Goal: Task Accomplishment & Management: Complete application form

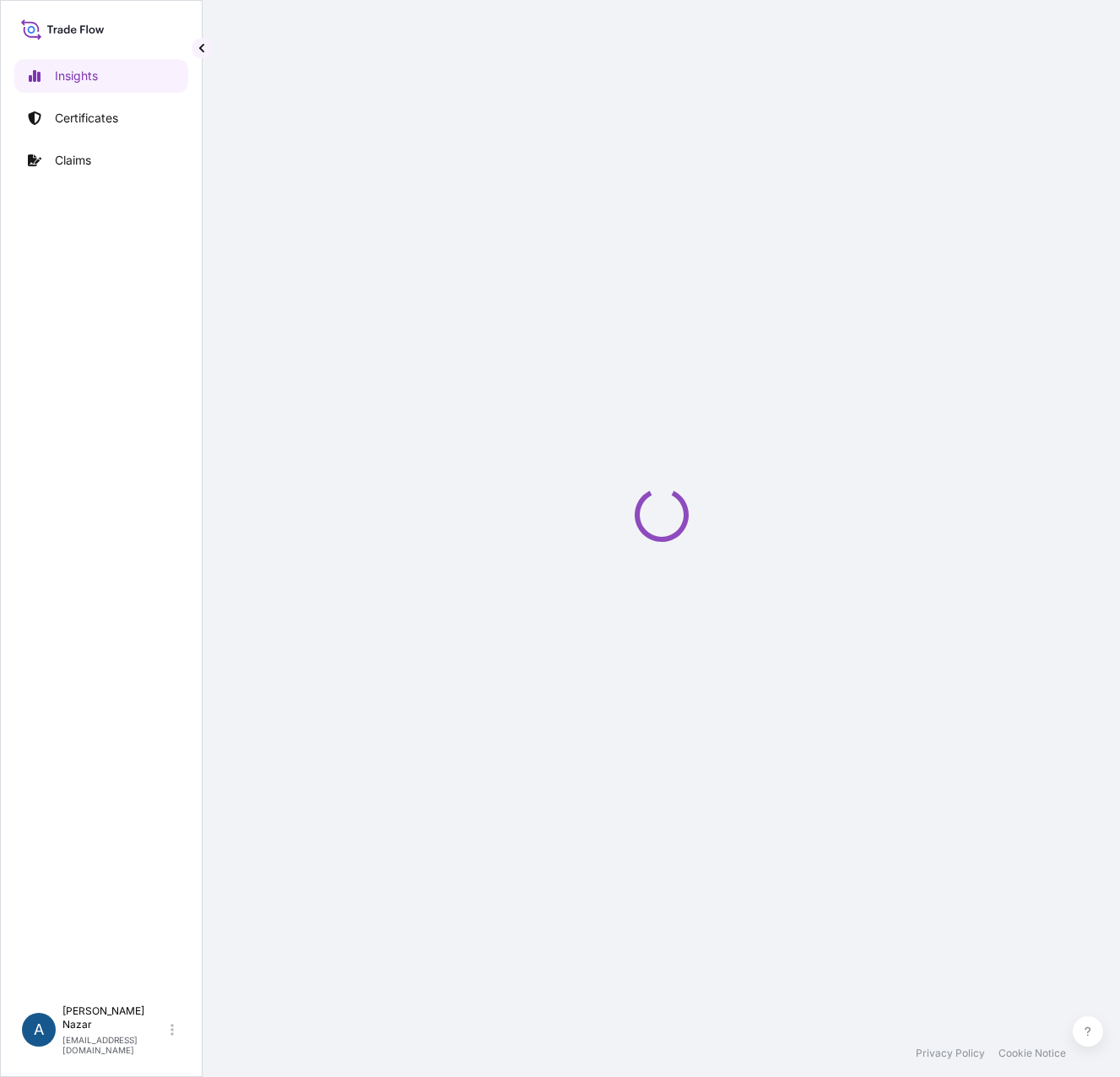
select select "2025"
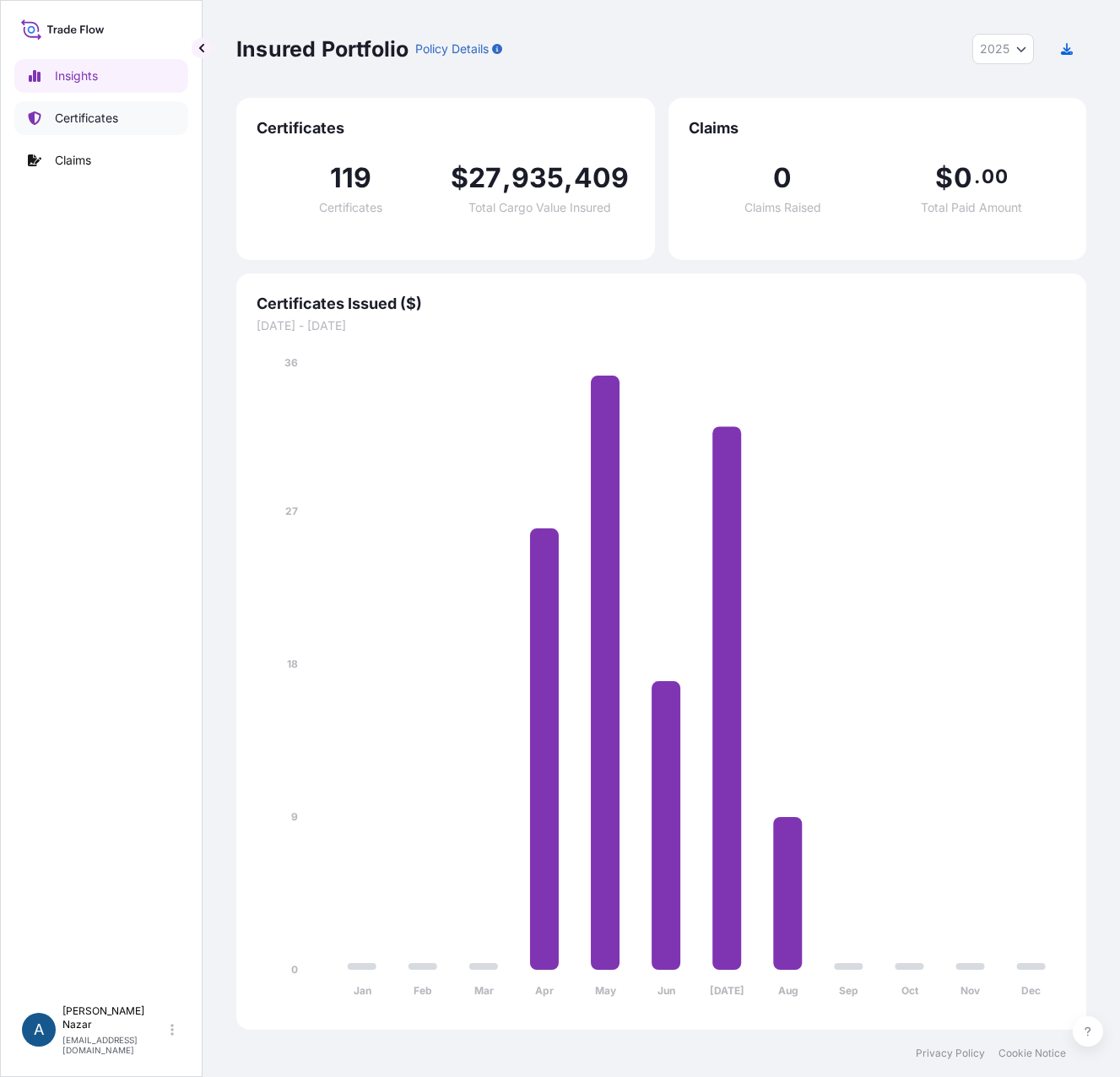
click at [79, 118] on p "Certificates" at bounding box center [86, 118] width 63 height 17
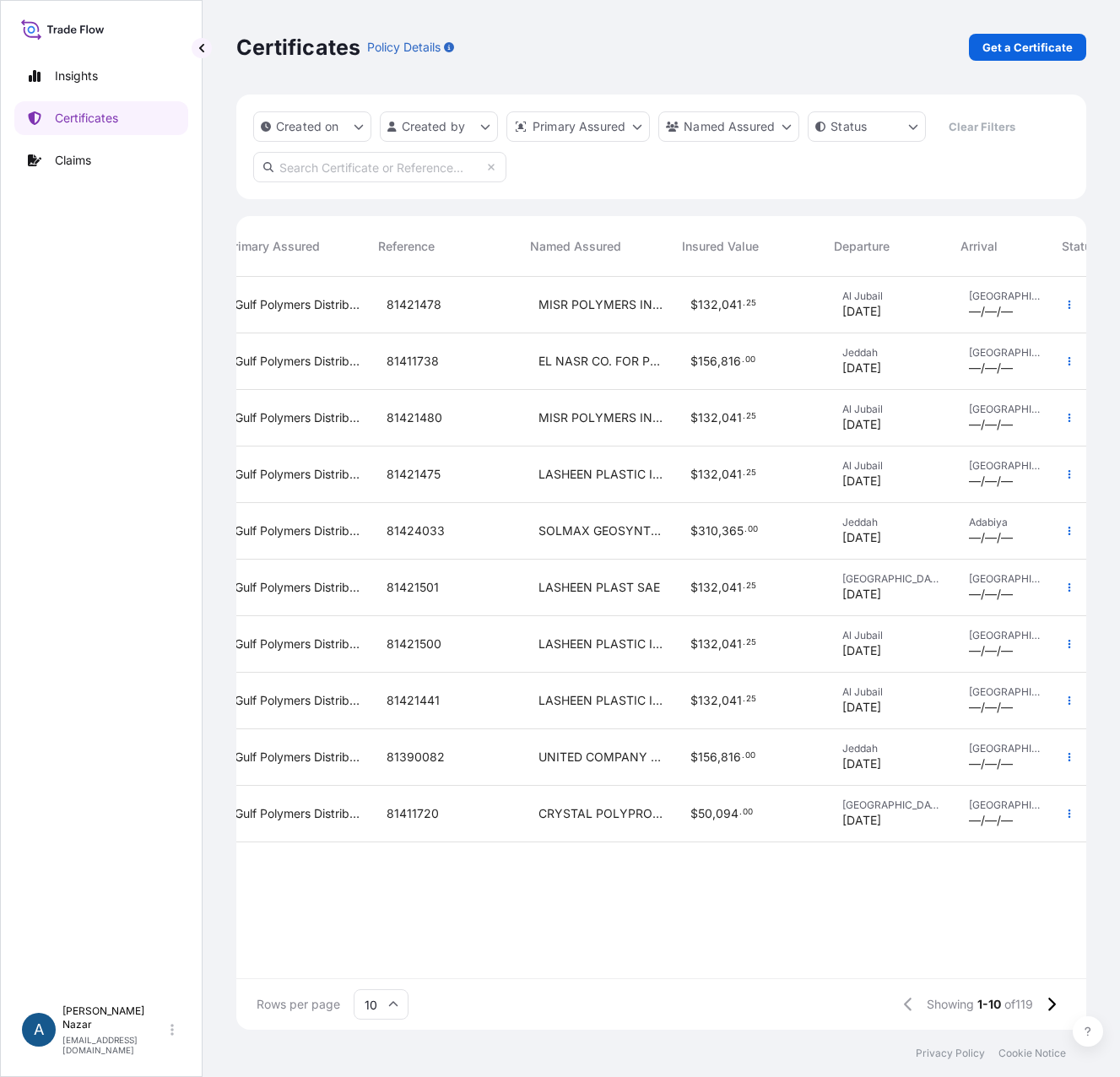
scroll to position [0, 310]
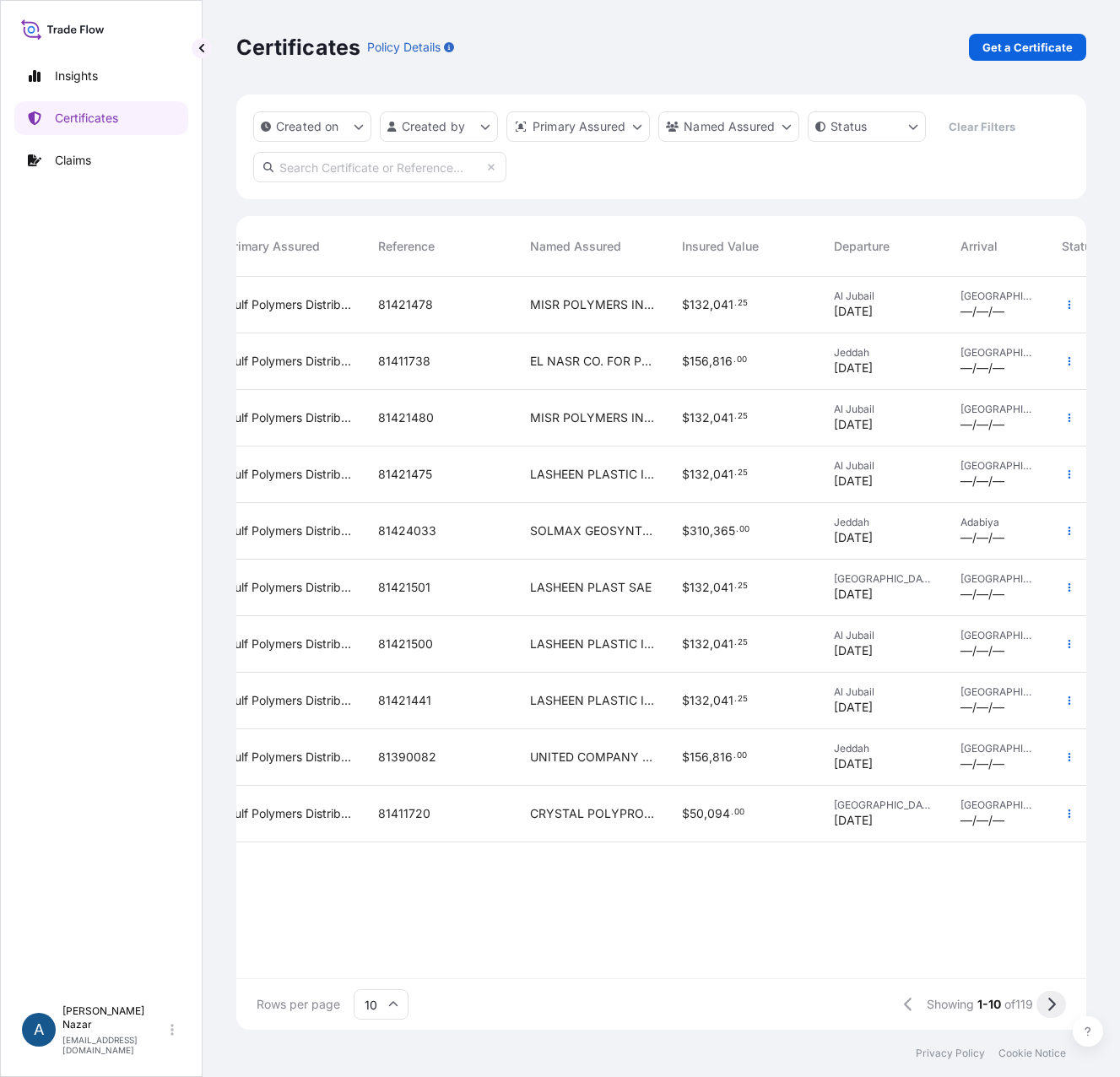
click at [1052, 1006] on icon at bounding box center [1052, 1005] width 10 height 15
drag, startPoint x: 847, startPoint y: 981, endPoint x: 581, endPoint y: 993, distance: 266.3
click at [581, 993] on div "Rows per page 10 Showing 11-20 of 119" at bounding box center [661, 1005] width 850 height 51
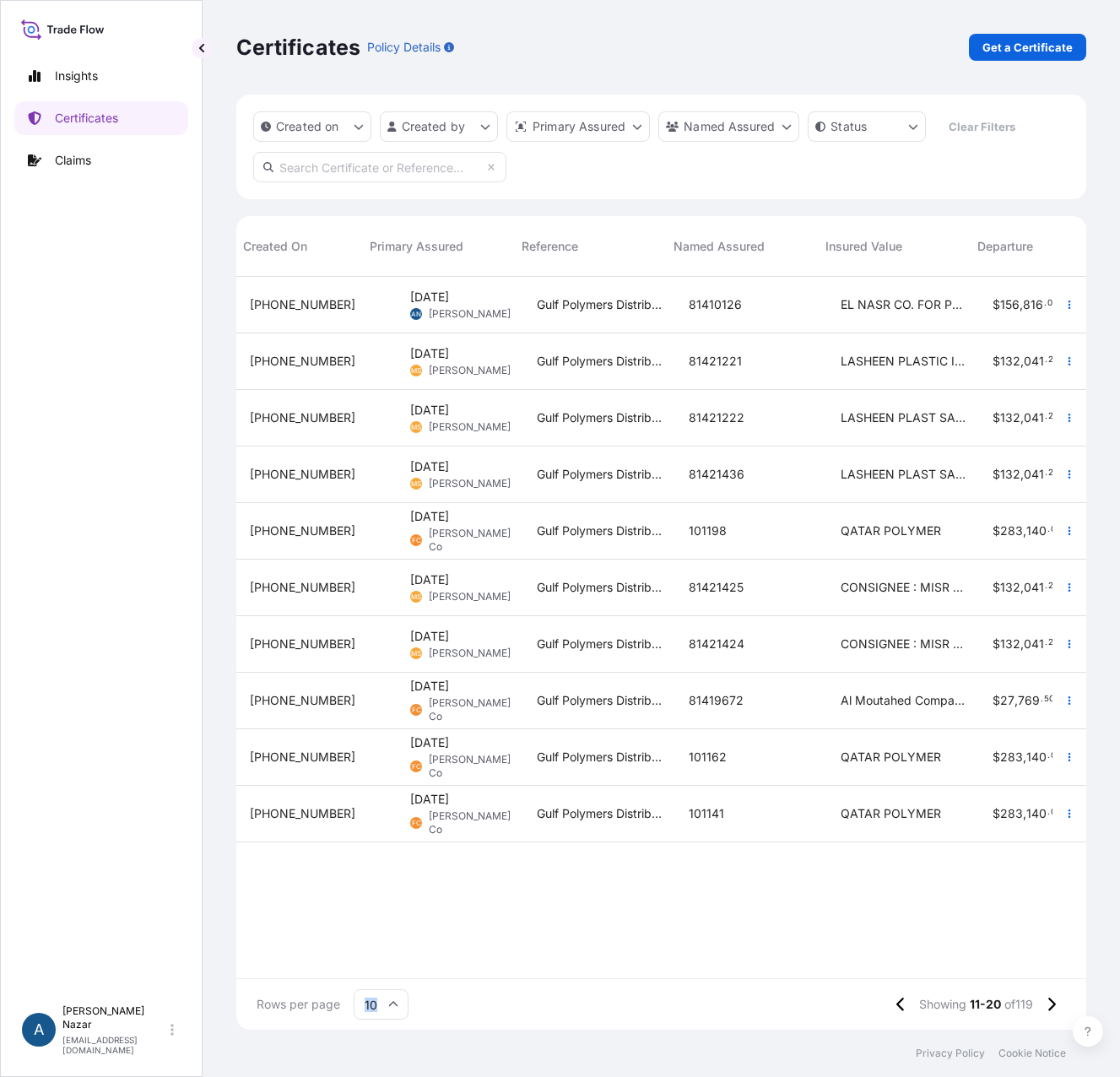
scroll to position [0, 425]
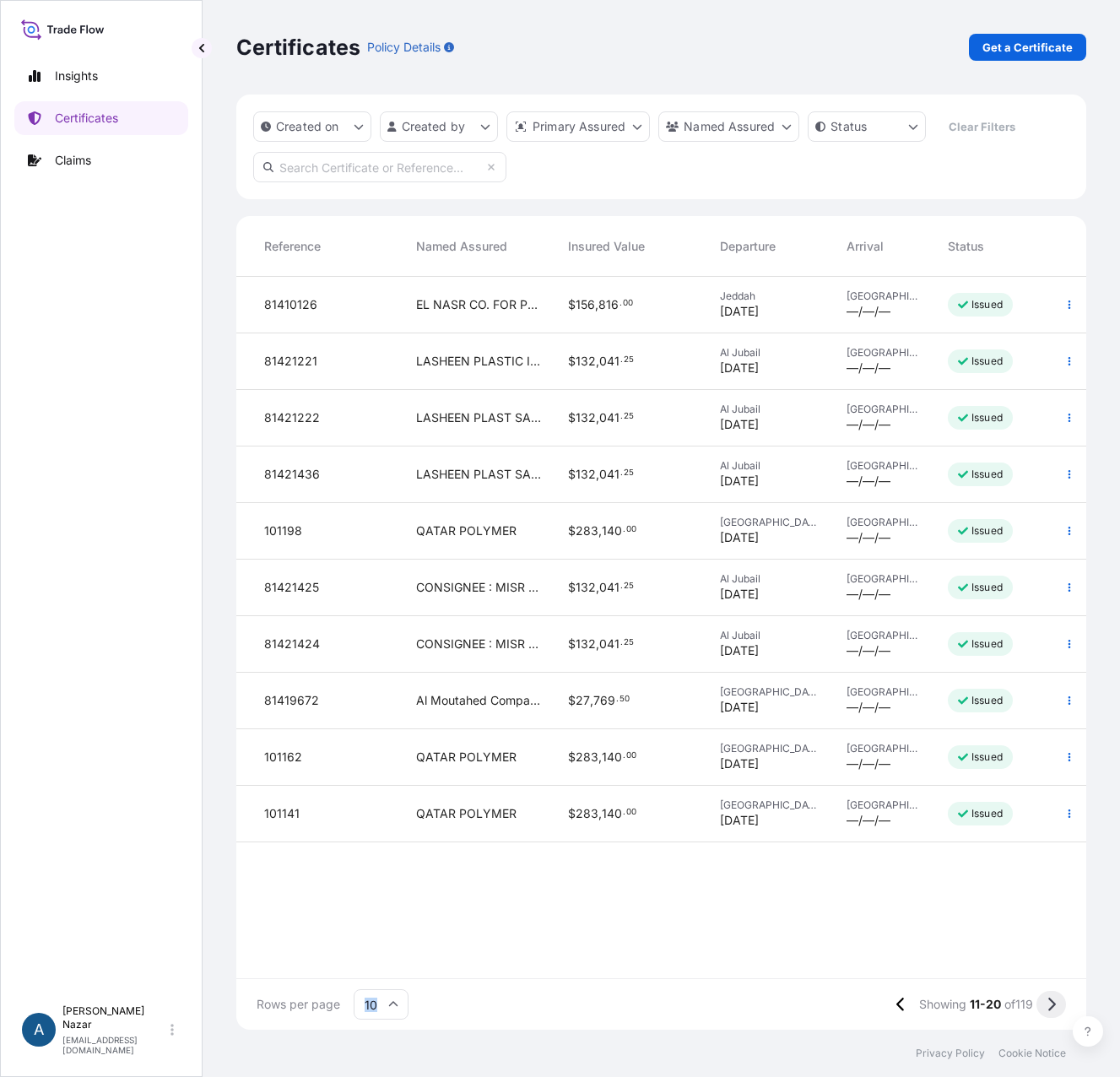
click at [1054, 1003] on icon at bounding box center [1053, 1005] width 8 height 13
click at [1052, 1004] on icon at bounding box center [1052, 1005] width 10 height 15
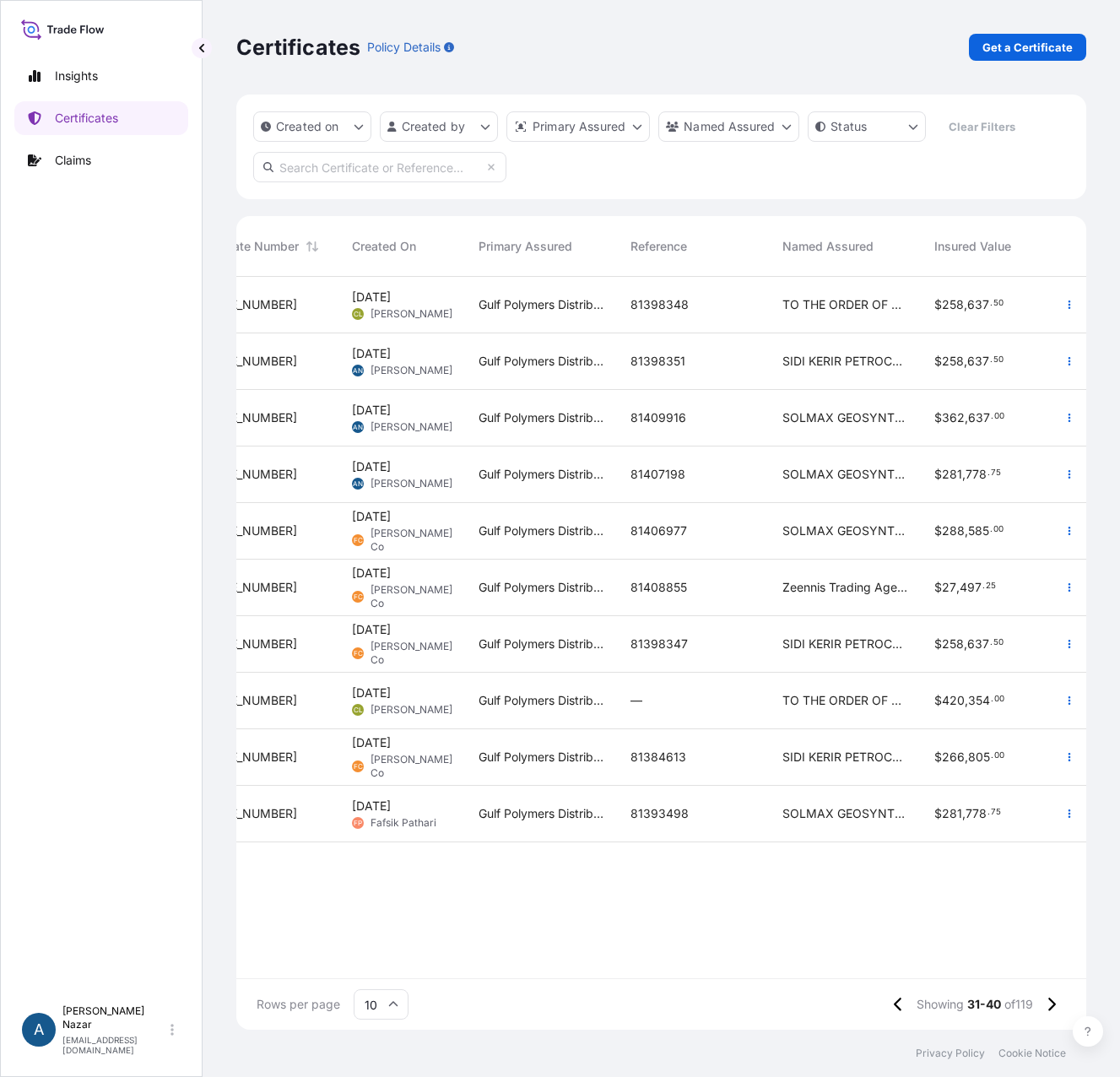
scroll to position [0, 0]
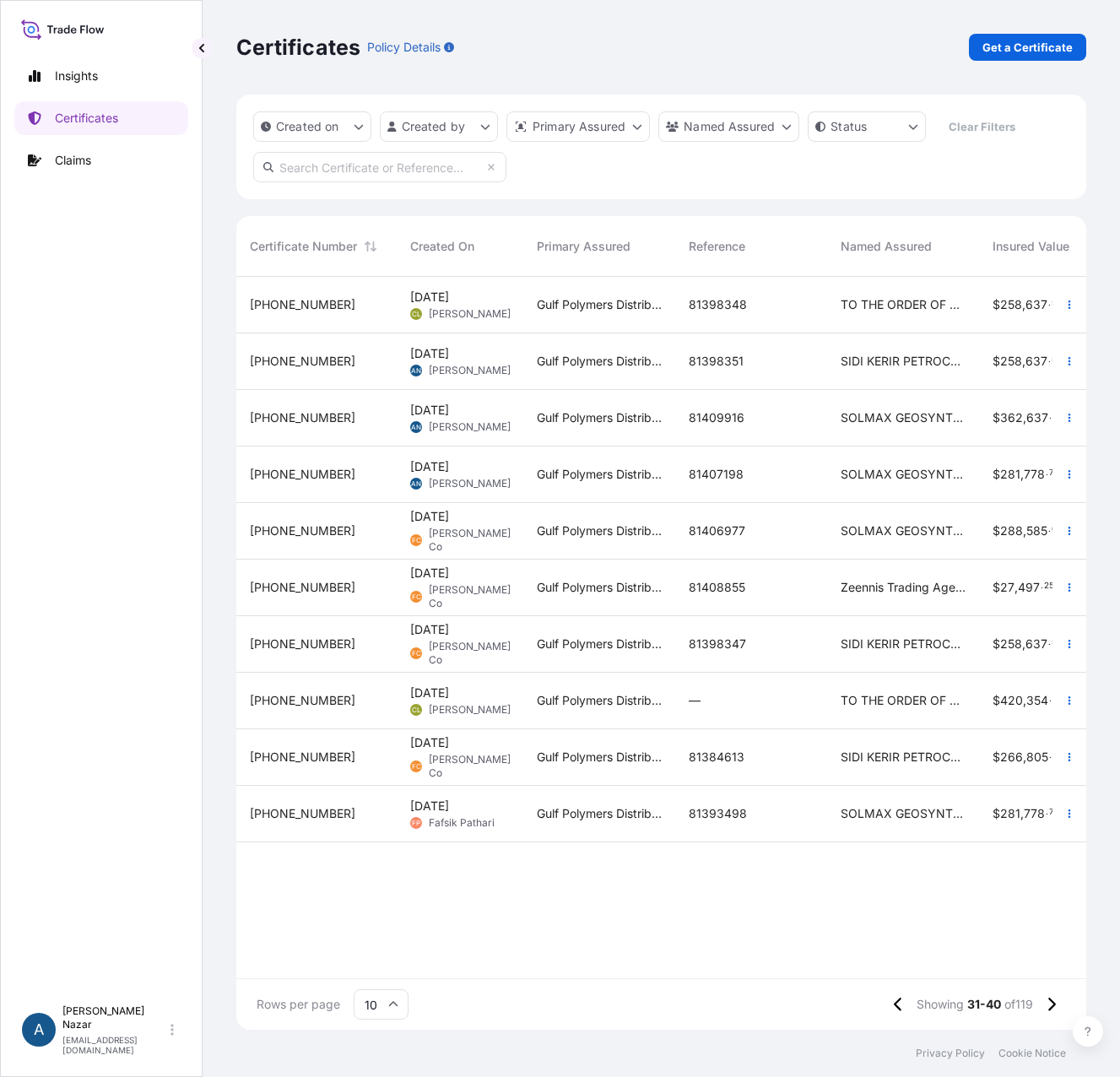
click at [484, 980] on div "Rows per page 10 Showing 31-40 of 119" at bounding box center [661, 1005] width 850 height 51
click at [1071, 474] on icon "button" at bounding box center [1069, 475] width 11 height 11
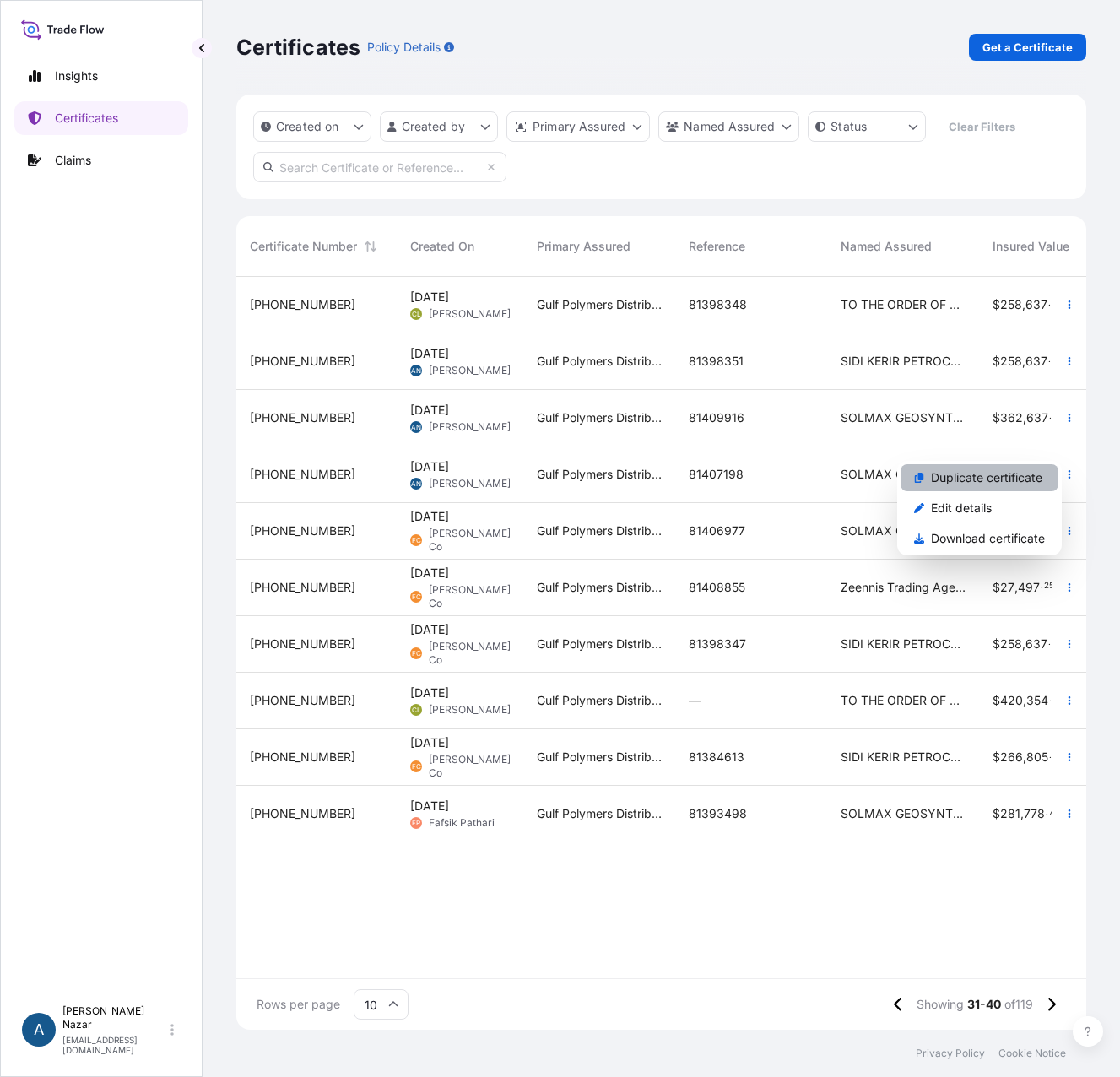
click at [990, 480] on p "Duplicate certificate" at bounding box center [986, 478] width 111 height 17
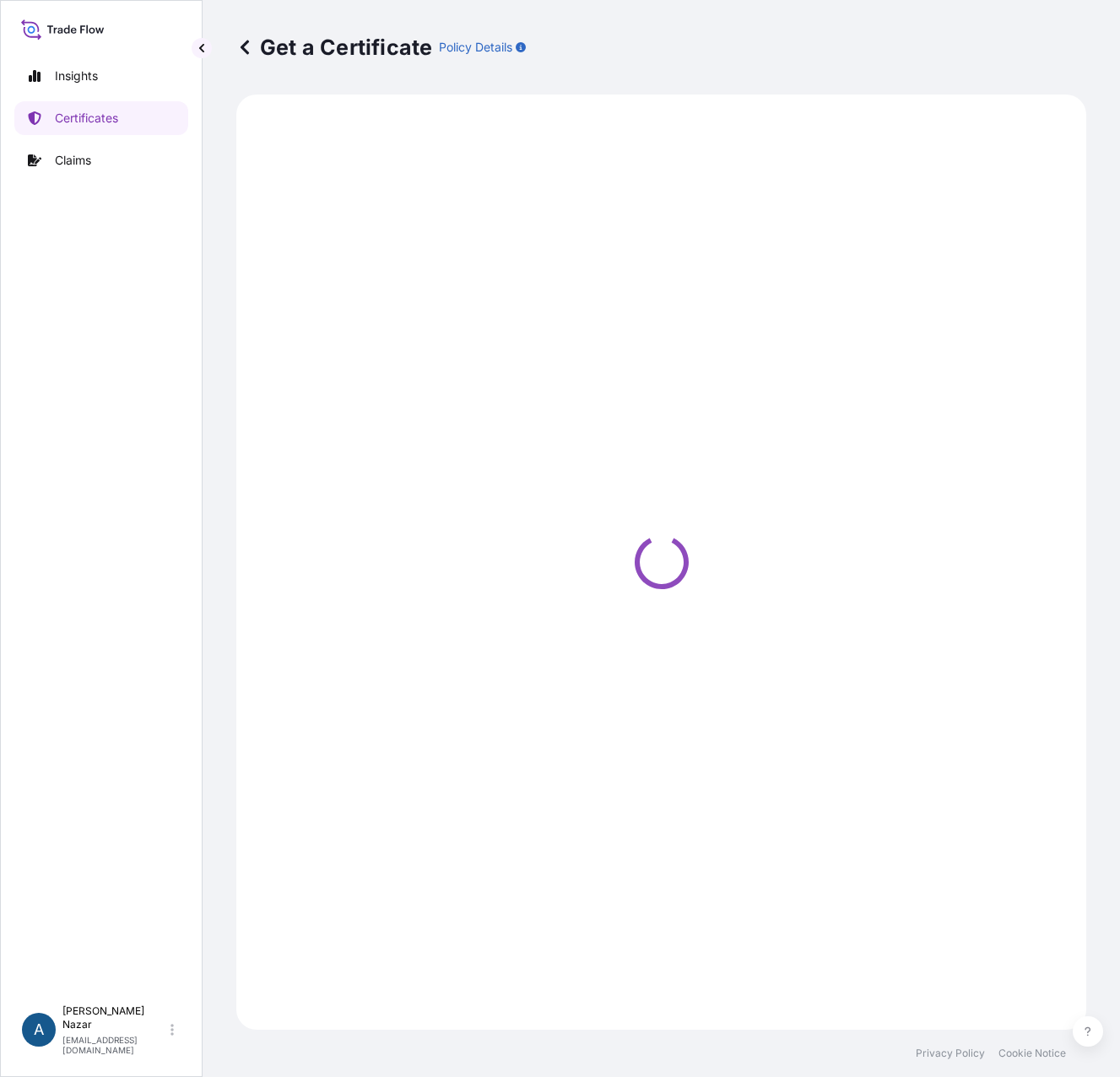
select select "Sea"
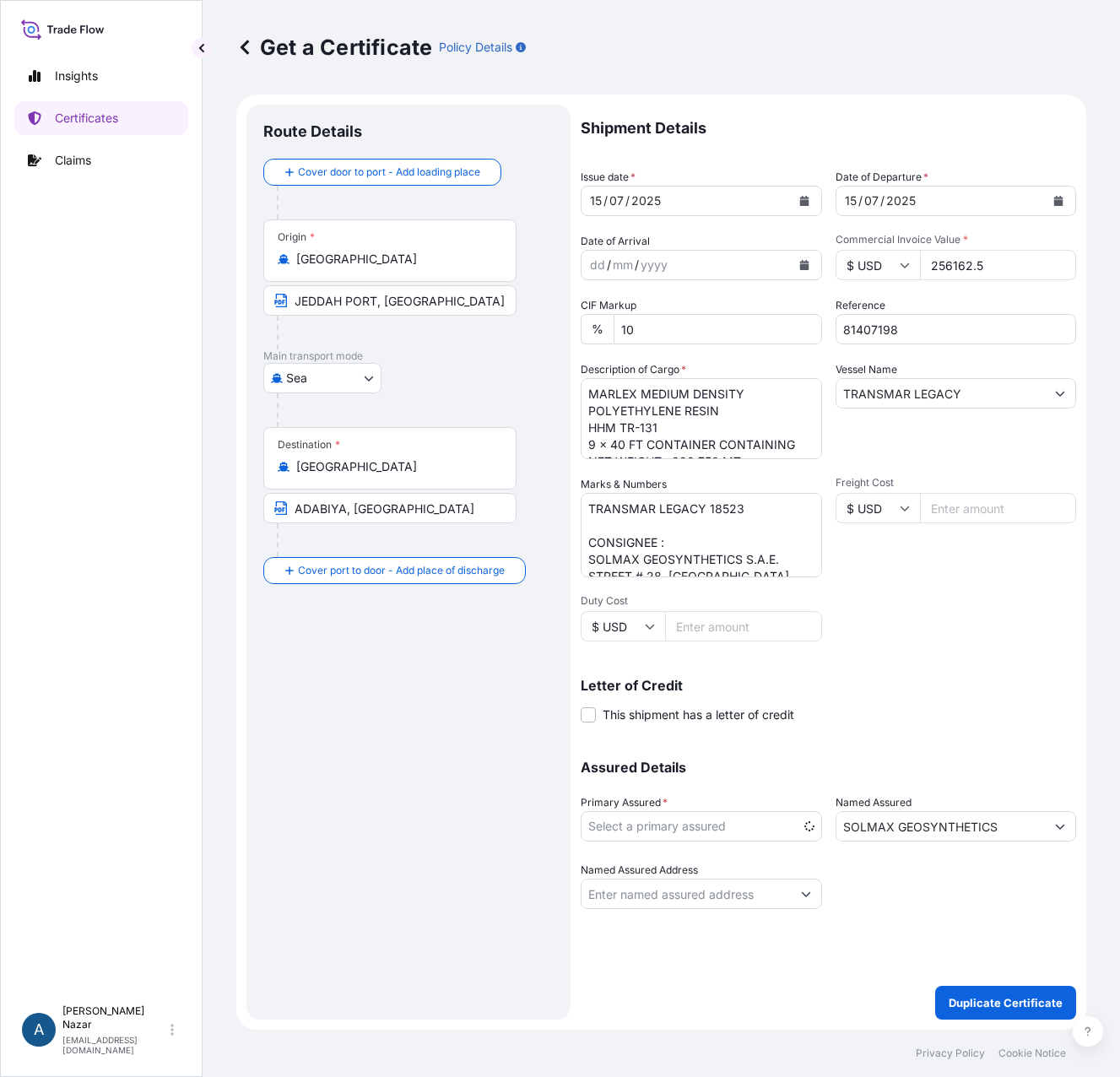
select select "31643"
drag, startPoint x: 931, startPoint y: 331, endPoint x: 916, endPoint y: 332, distance: 15.0
click at [931, 331] on input "81407198" at bounding box center [956, 330] width 241 height 31
drag, startPoint x: 917, startPoint y: 329, endPoint x: 798, endPoint y: 318, distance: 119.5
click at [798, 318] on div "Shipment Details Issue date * 15 / 07 / 2025 Date of Departure * 15 / 07 / 2025…" at bounding box center [829, 507] width 496 height 805
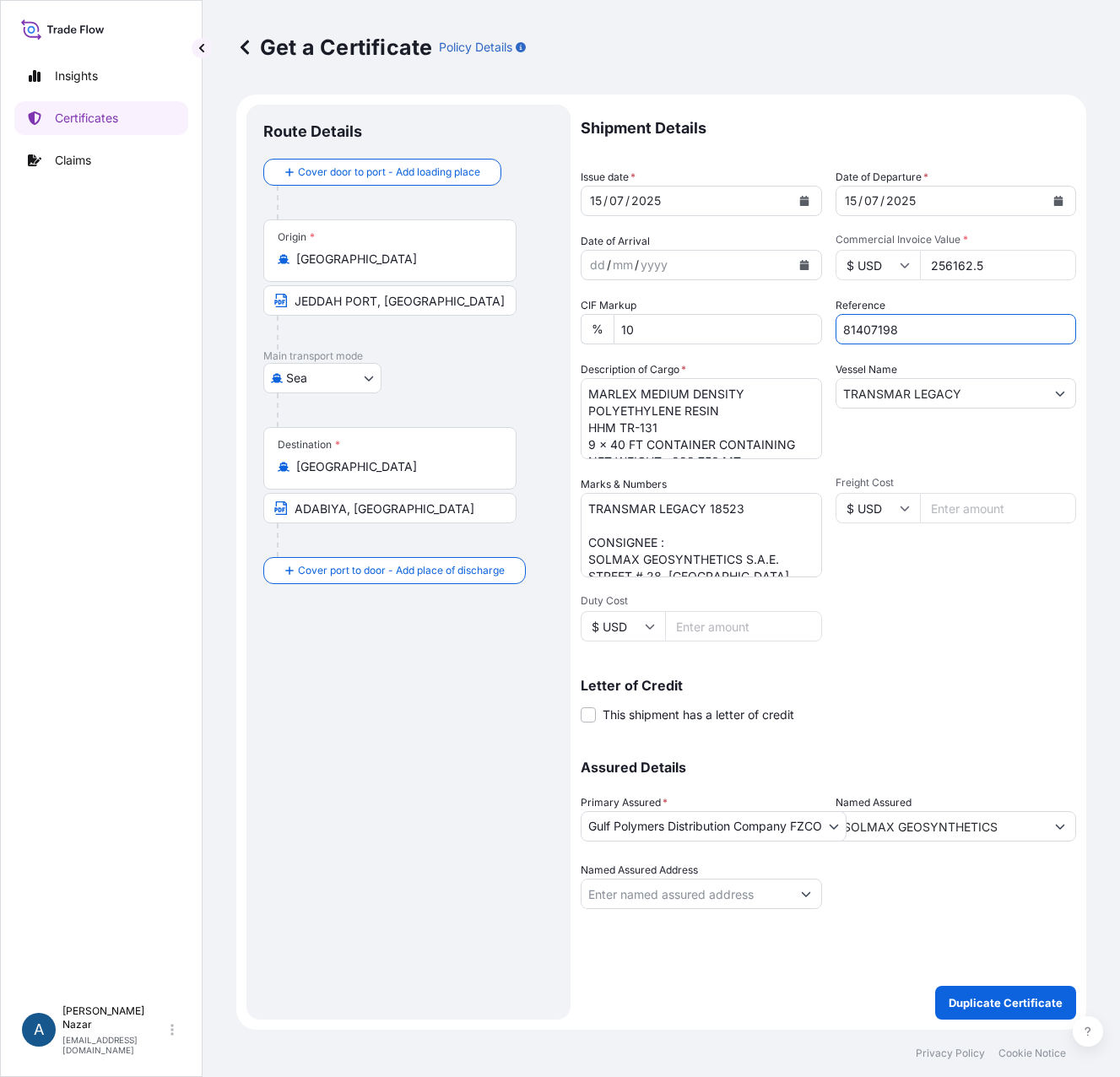
paste input "24031"
type input "81424031"
click at [1061, 197] on icon "Calendar" at bounding box center [1059, 201] width 10 height 11
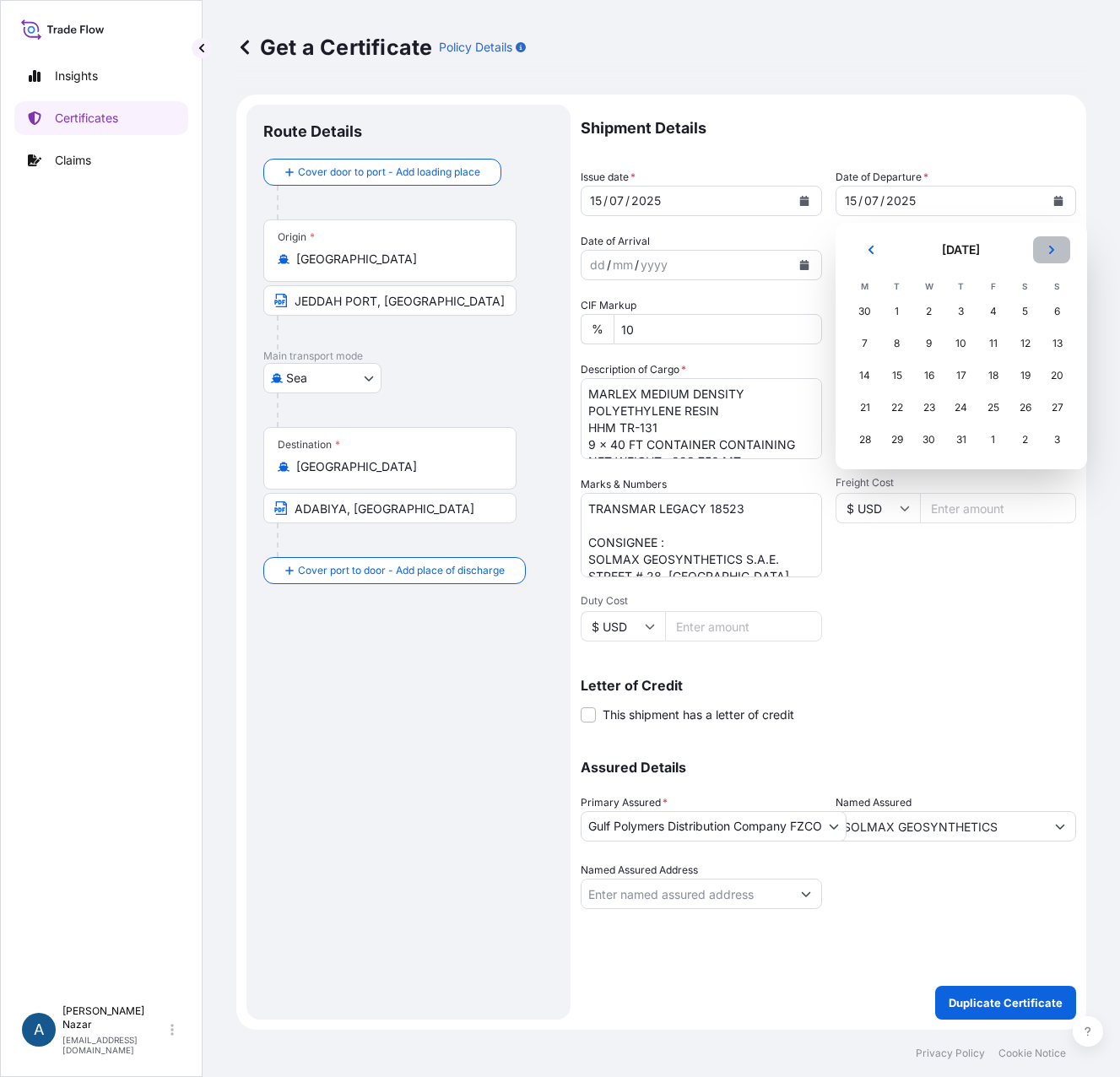
click at [1045, 248] on button "Next" at bounding box center [1052, 250] width 37 height 27
click at [994, 348] on div "8" at bounding box center [994, 344] width 31 height 31
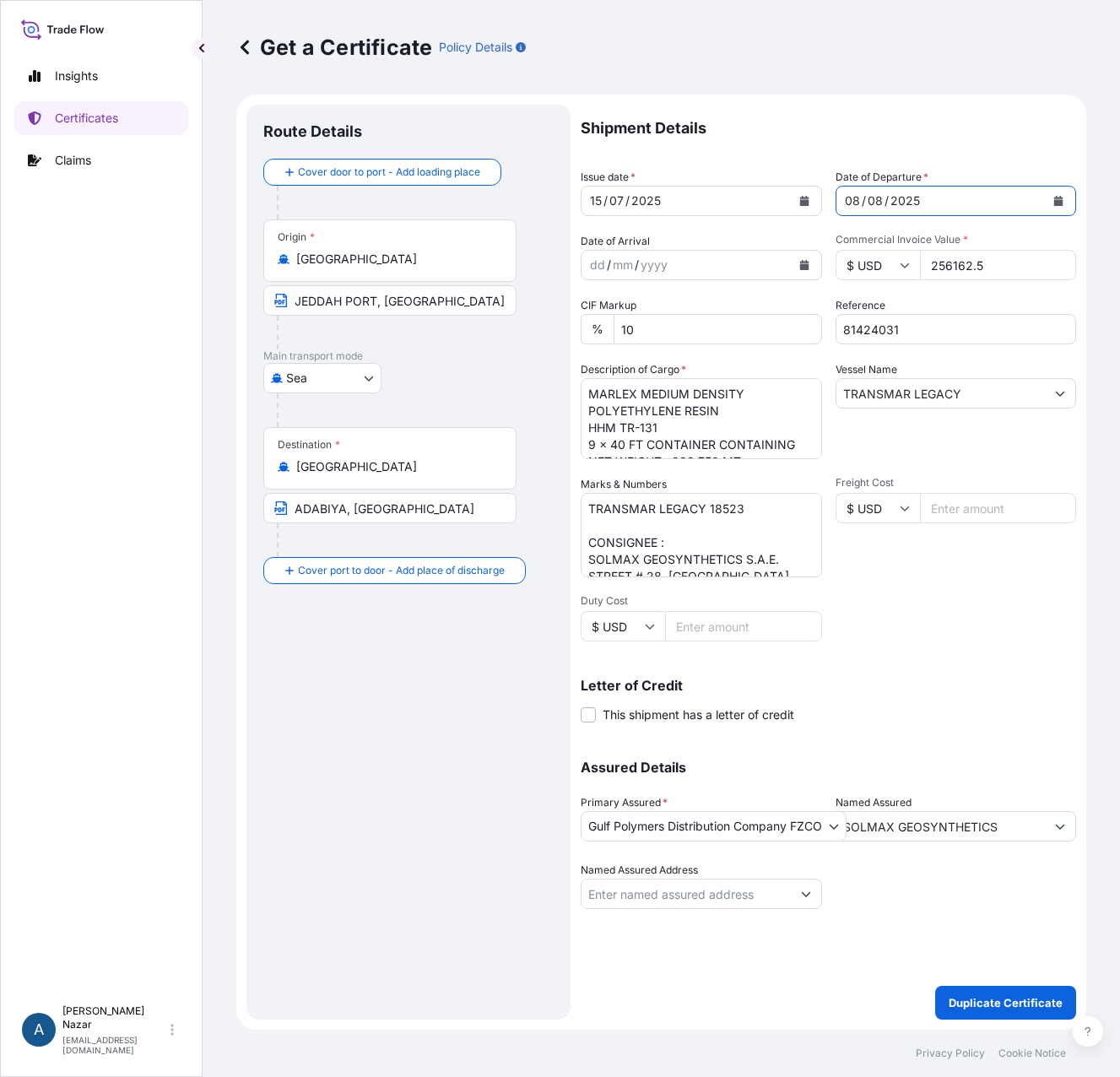
click at [802, 206] on icon "Calendar" at bounding box center [804, 201] width 10 height 11
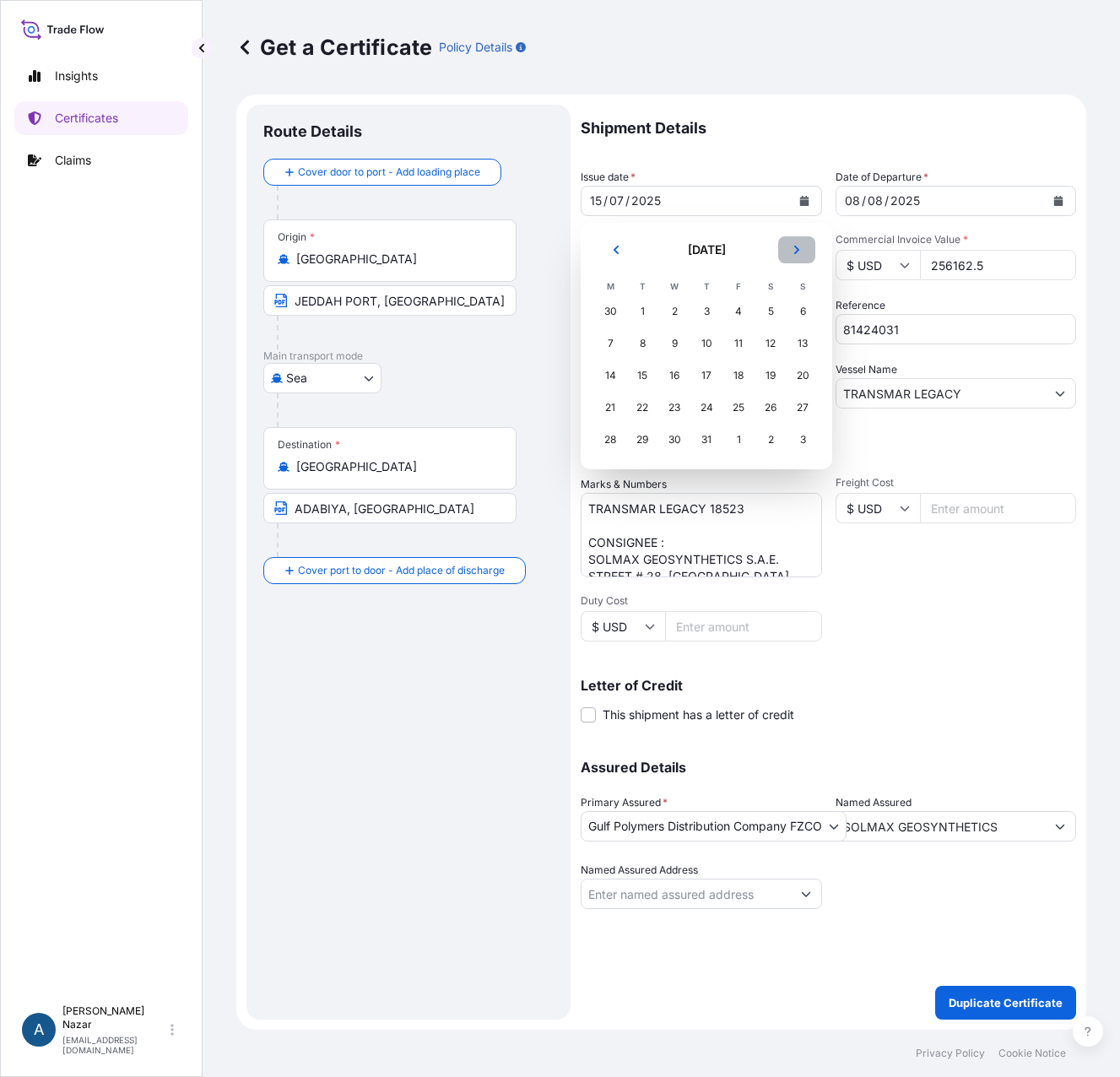
click at [798, 256] on button "Next" at bounding box center [796, 250] width 37 height 27
click at [740, 343] on div "8" at bounding box center [739, 344] width 31 height 31
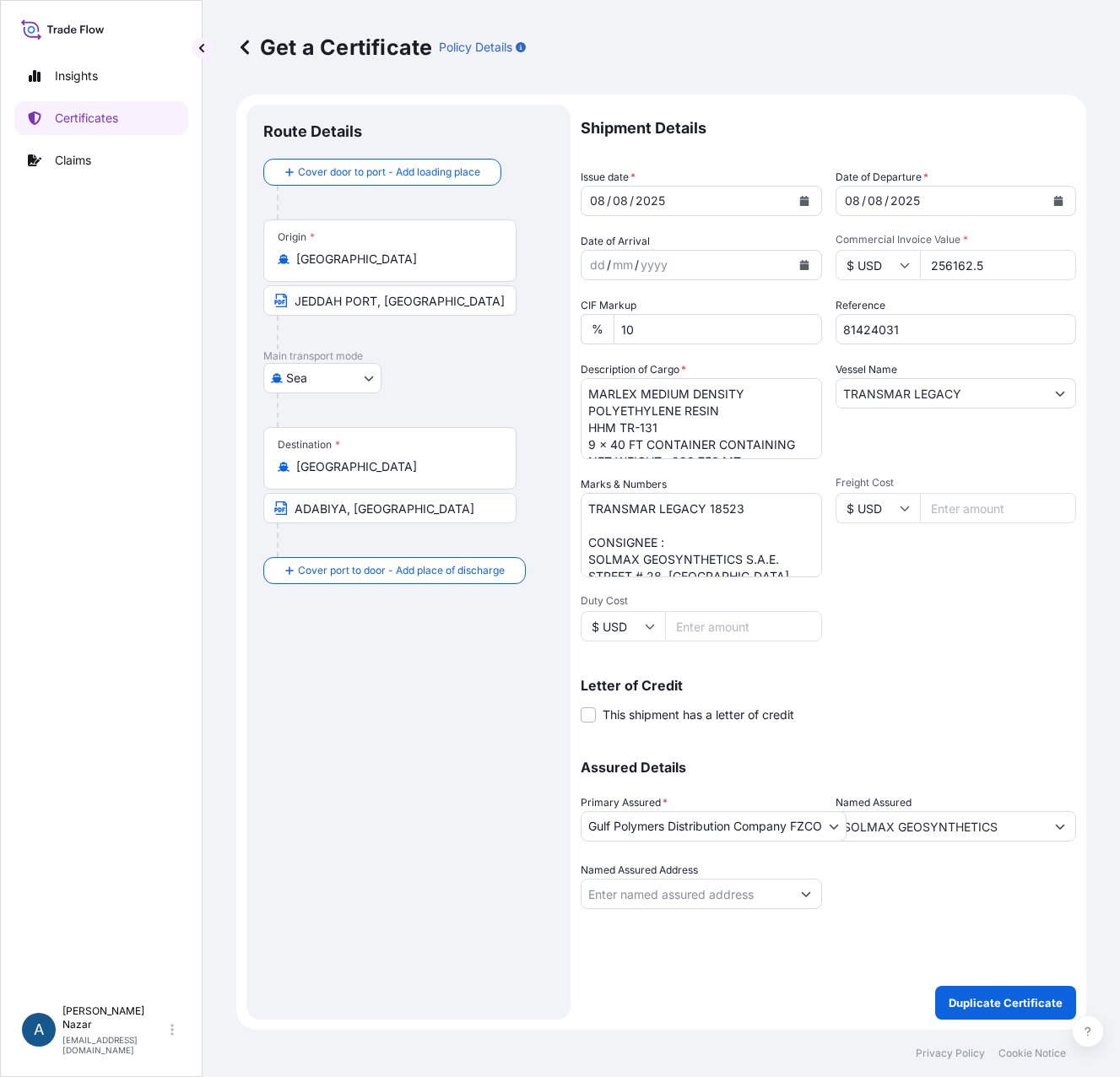
drag, startPoint x: 994, startPoint y: 270, endPoint x: 906, endPoint y: 260, distance: 88.6
click at [906, 260] on div "$ USD 256162.5" at bounding box center [956, 265] width 241 height 31
paste input "82150.00"
type input "282150.00"
click at [614, 399] on textarea "MARLEX MEDIUM DENSITY POLYETHYLENE RESIN HHM TR-131 9 x 40 FT CONTAINER CONTAIN…" at bounding box center [701, 419] width 241 height 81
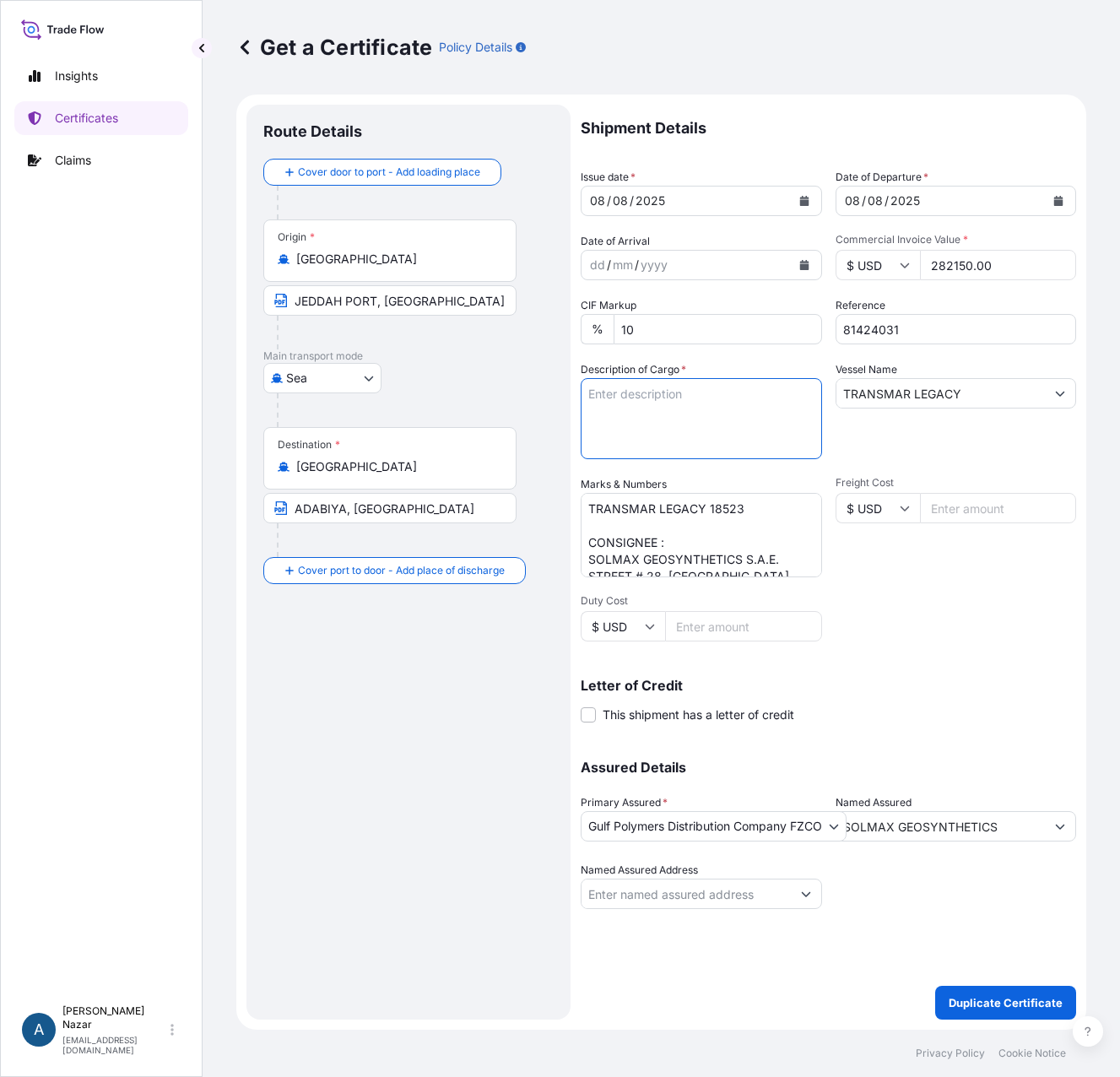
paste textarea "MARLEX MEDIUM DENSITY POLYETHYLENE RESIN HHM TR-131"
click at [618, 442] on textarea "MARLEX MEDIUM DENSITY POLYETHYLENE RESIN HHM TR-131 9 x 40 FT CONTAINER CONTAIN…" at bounding box center [701, 419] width 241 height 81
paste textarea "10 x 40' CONTAINERS CONTAINING:"
drag, startPoint x: 625, startPoint y: 451, endPoint x: 651, endPoint y: 456, distance: 26.5
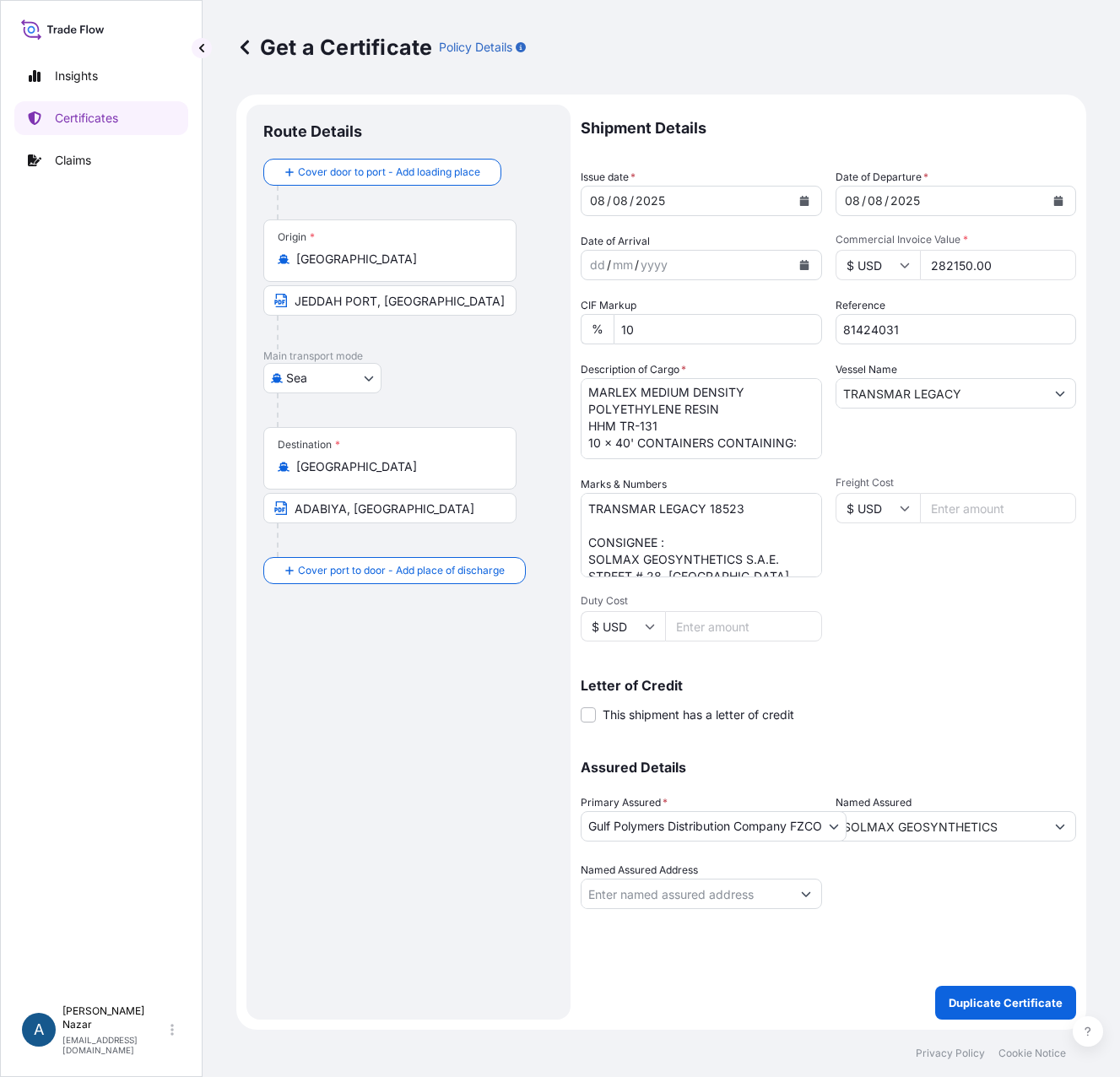
click at [625, 451] on textarea "MARLEX MEDIUM DENSITY POLYETHYLENE RESIN HHM TR-131 9 x 40 FT CONTAINER CONTAIN…" at bounding box center [701, 419] width 241 height 81
paste textarea "9900 BAGS 180 PALLETS 55 BAGS ON EACH PALLET - 25 KGS NET EACH BAG COUNTRY OF O…"
type textarea "MARLEX MEDIUM DENSITY POLYETHYLENE RESIN HHM TR-131 10 x 40' CONTAINERS CONTAIN…"
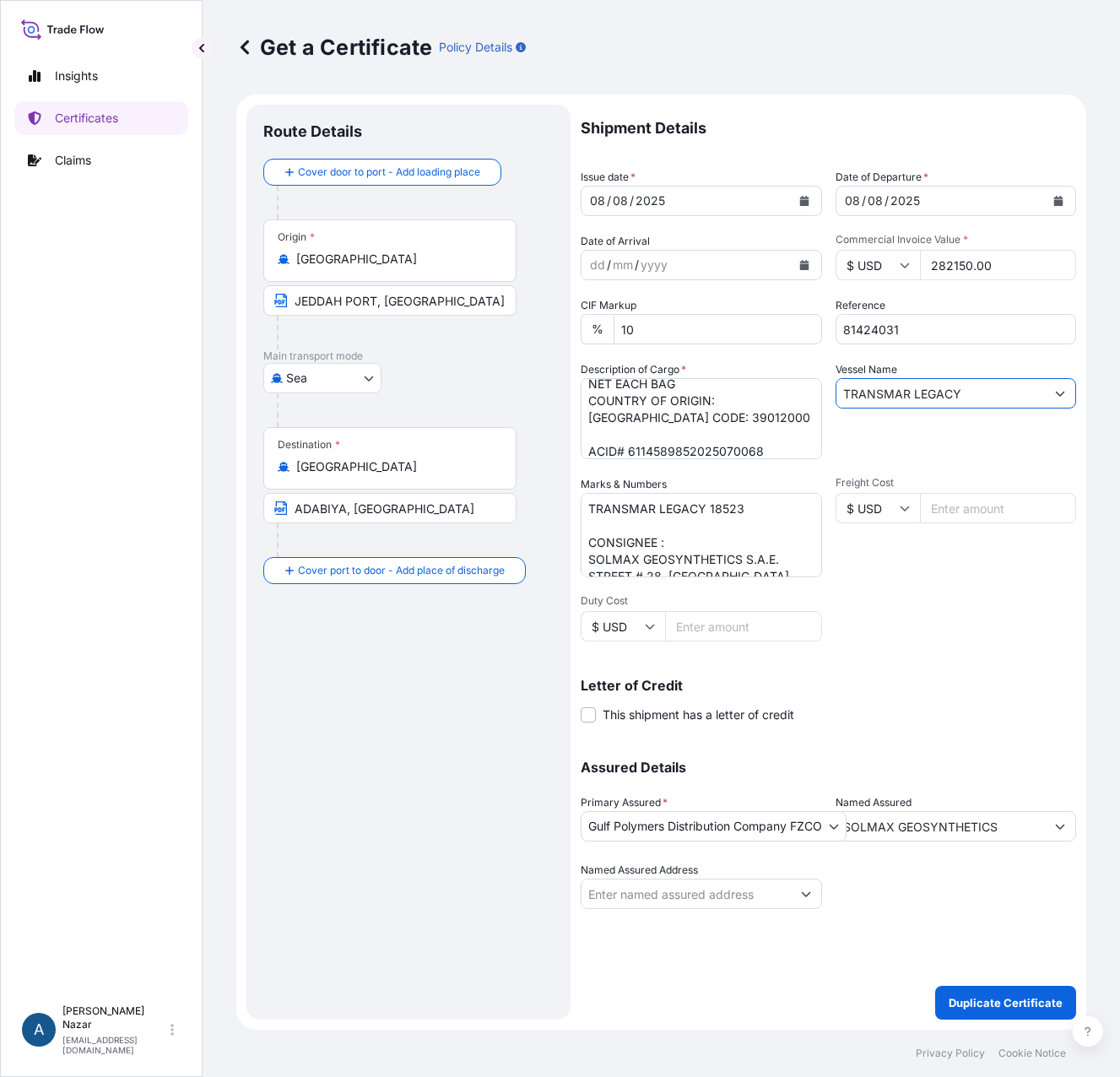
drag, startPoint x: 986, startPoint y: 394, endPoint x: 959, endPoint y: 387, distance: 27.9
click at [959, 387] on input "TRANSMAR LEGACY" at bounding box center [941, 394] width 209 height 31
drag, startPoint x: 919, startPoint y: 390, endPoint x: 443, endPoint y: 380, distance: 476.1
click at [443, 380] on form "Route Details Cover door to port - Add loading place Place of loading Road / In…" at bounding box center [661, 562] width 850 height 936
paste input "18526Y"
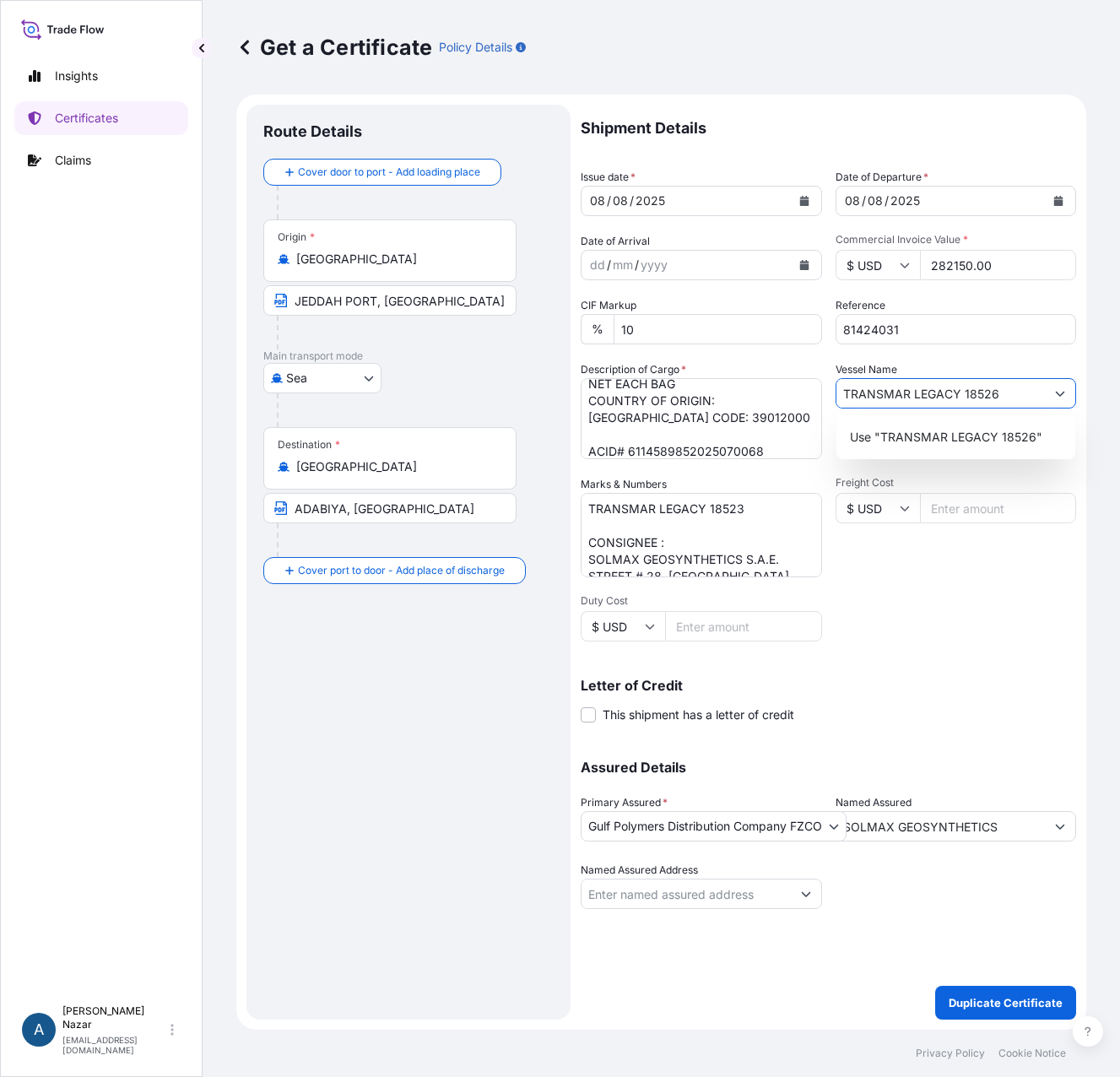
drag, startPoint x: 1010, startPoint y: 396, endPoint x: 754, endPoint y: 394, distance: 256.0
click at [754, 394] on div "Shipment Details Issue date * 08 / 08 / 2025 Date of Departure * 08 / 08 / 2025…" at bounding box center [829, 507] width 496 height 805
type input "TRANSMAR LEGACY 18526"
click at [699, 514] on textarea "TRANSMAR LEGACY 18523 CONSIGNEE : SOLMAX GEOSYNTHETICS S.A.E. STREET # 28, 4TH …" at bounding box center [701, 535] width 241 height 85
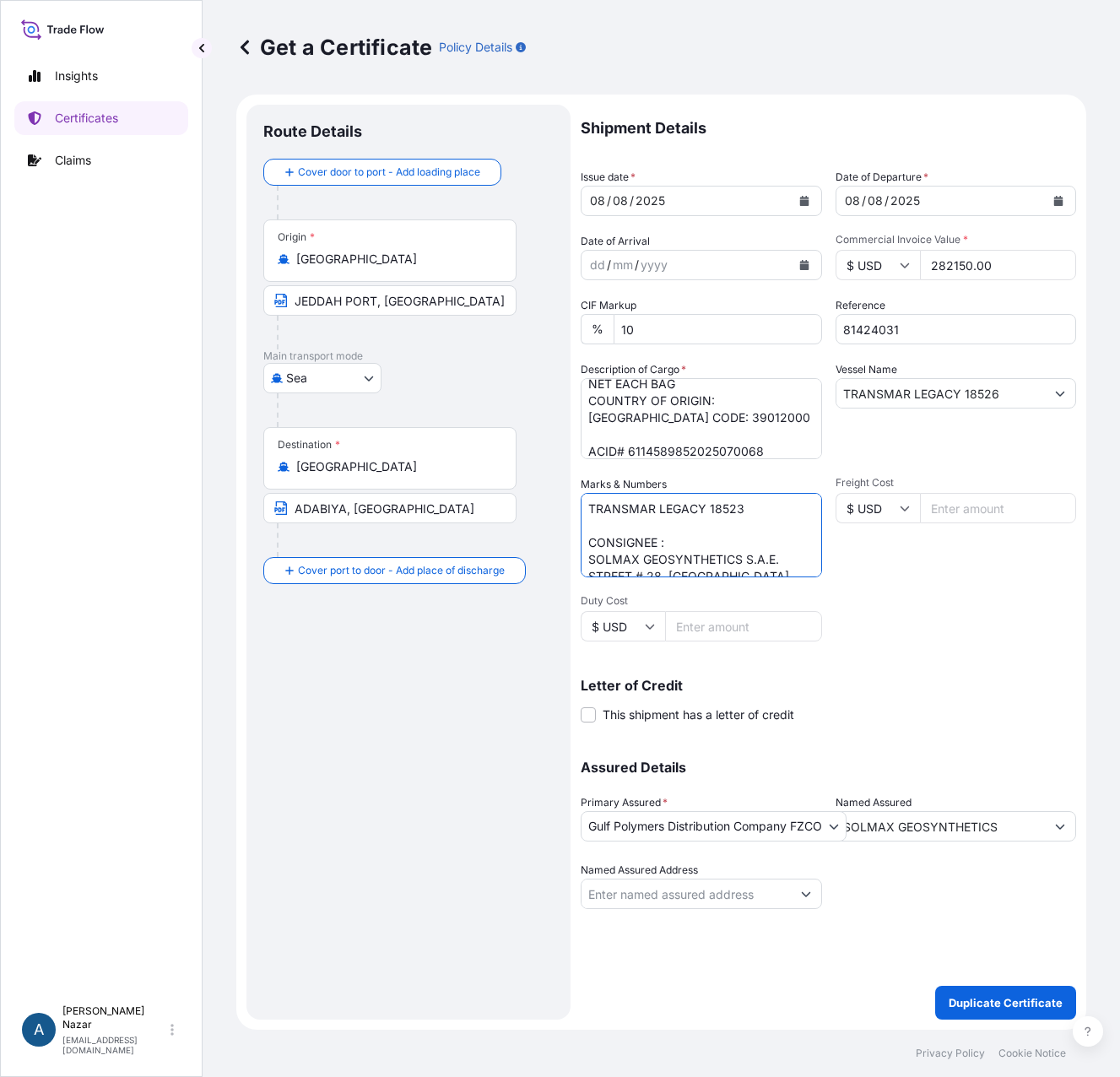
drag, startPoint x: 757, startPoint y: 512, endPoint x: 584, endPoint y: 512, distance: 173.0
click at [584, 512] on textarea "TRANSMAR LEGACY 18523 CONSIGNEE : SOLMAX GEOSYNTHETICS S.A.E. STREET # 28, 4TH …" at bounding box center [701, 535] width 241 height 85
paste textarea "6"
type textarea "TRANSMAR LEGACY 18526 CONSIGNEE : SOLMAX GEOSYNTHETICS S.A.E. STREET # 28, 4TH …"
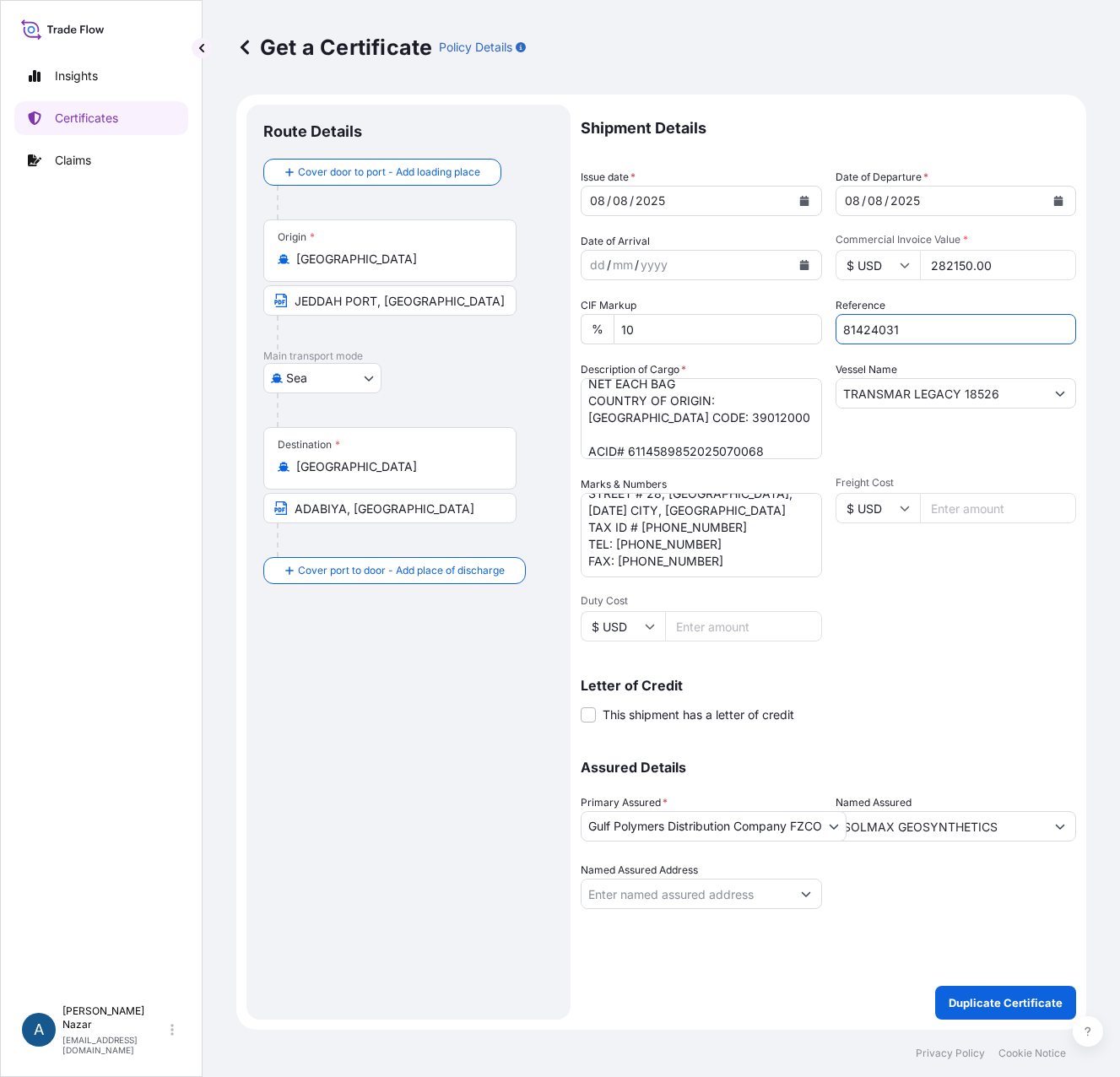
drag, startPoint x: 908, startPoint y: 333, endPoint x: 744, endPoint y: 313, distance: 165.2
click at [744, 313] on div "Shipment Details Issue date * 08 / 08 / 2025 Date of Departure * 08 / 08 / 2025…" at bounding box center [829, 507] width 496 height 805
click at [984, 1000] on p "Duplicate Certificate" at bounding box center [1006, 1003] width 114 height 17
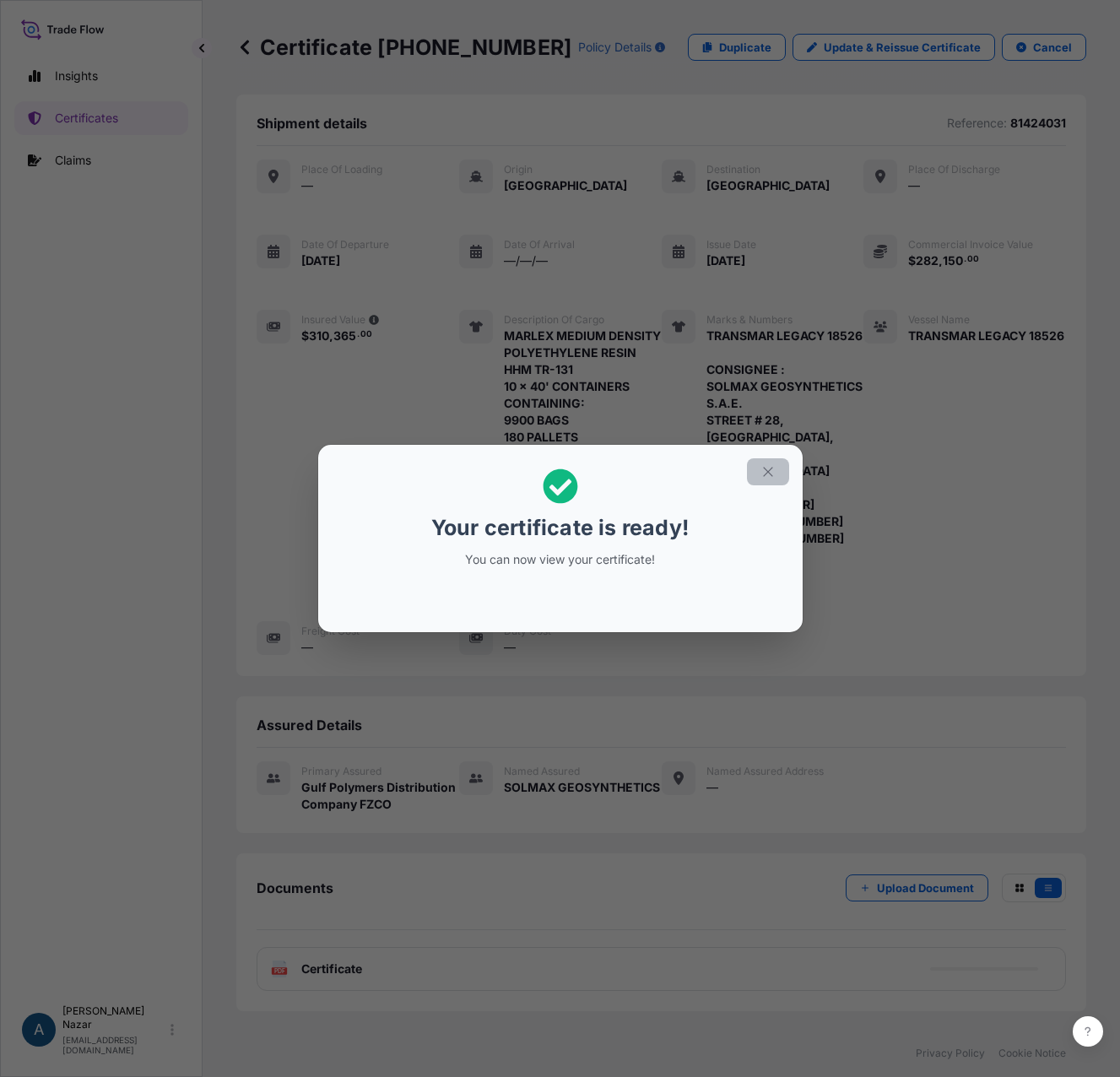
click at [766, 471] on icon "button" at bounding box center [768, 472] width 15 height 15
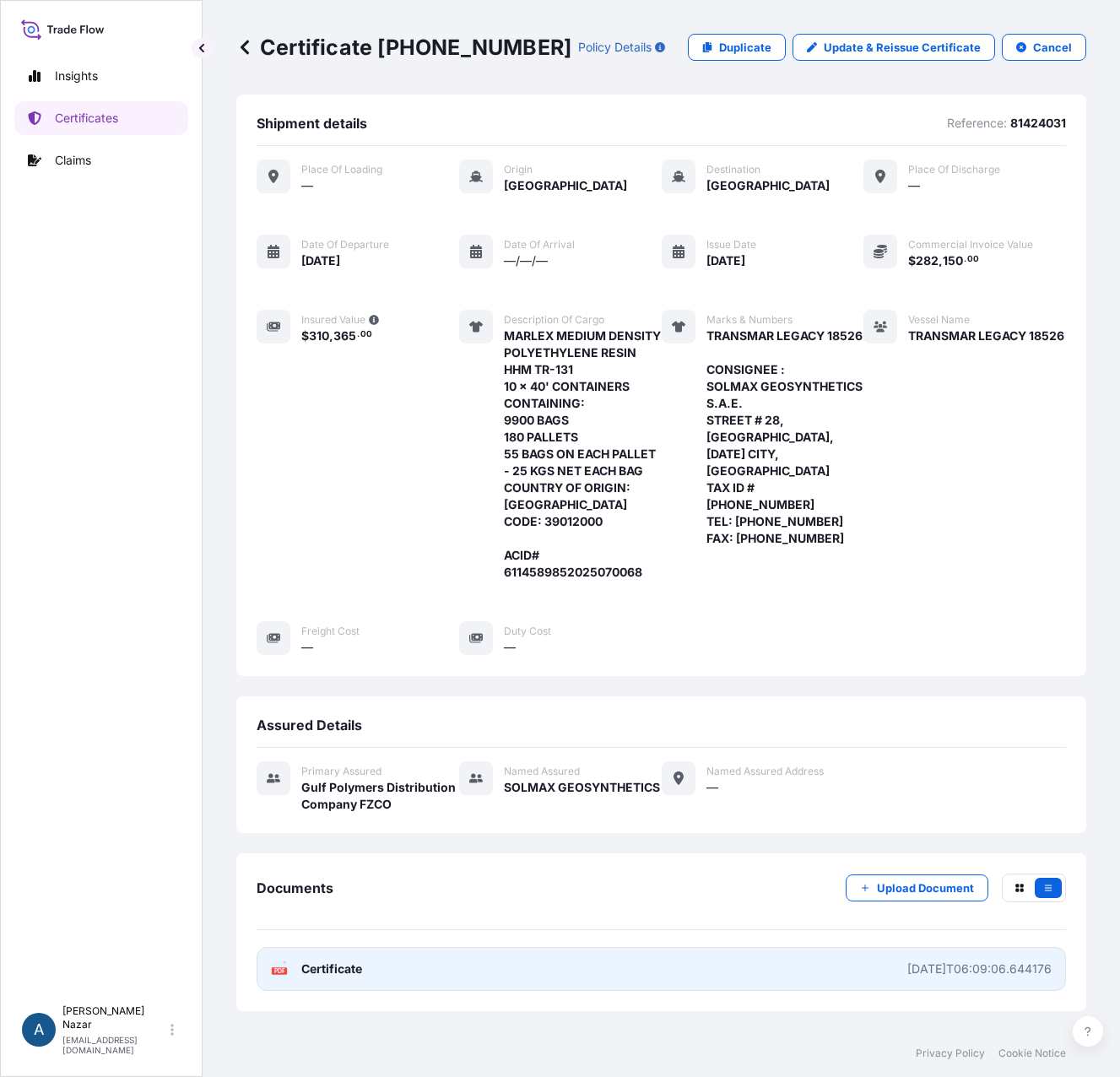
click at [345, 978] on span "Certificate" at bounding box center [331, 969] width 61 height 17
